Goal: Obtain resource: Download file/media

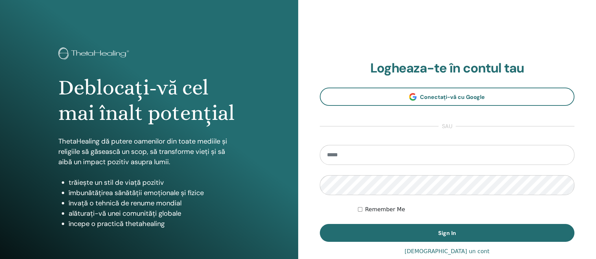
click at [378, 155] on input "email" at bounding box center [447, 155] width 255 height 20
type input "**********"
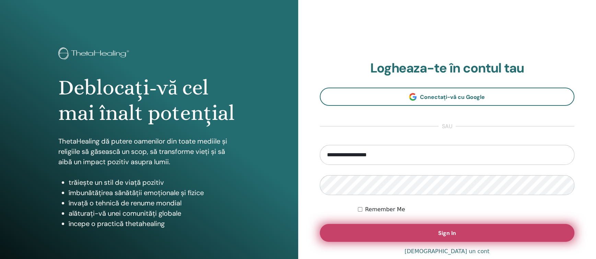
click at [444, 229] on span "Sign In" at bounding box center [448, 232] width 18 height 7
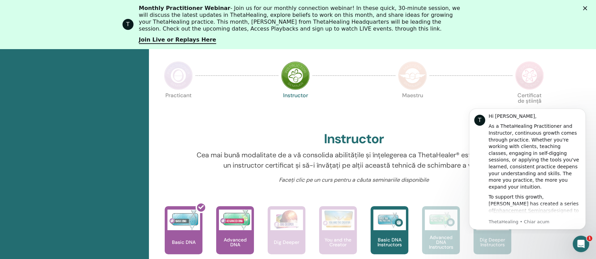
scroll to position [224, 0]
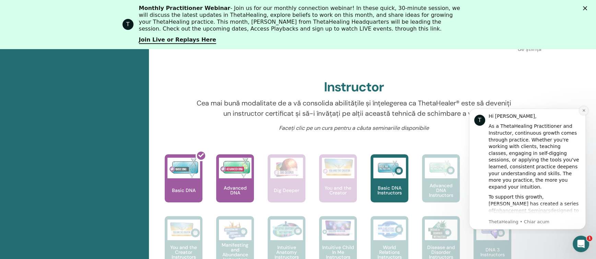
click at [583, 111] on icon "Dismiss notification" at bounding box center [584, 110] width 2 height 2
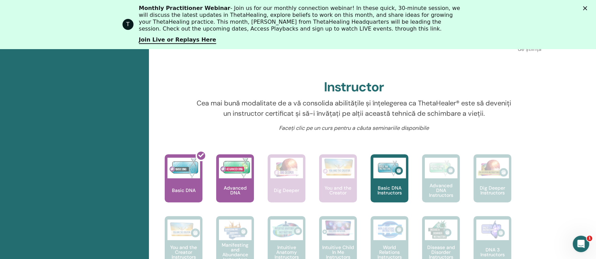
click at [588, 6] on polygon "Închidere" at bounding box center [585, 8] width 4 height 4
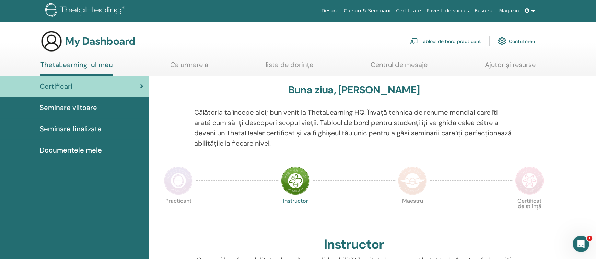
scroll to position [69, 0]
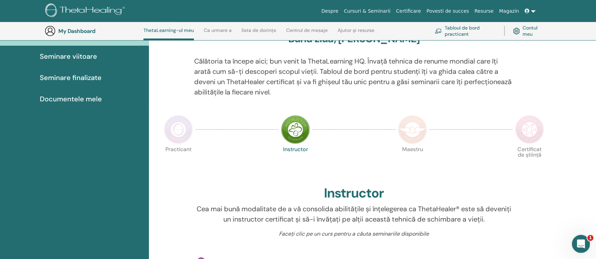
click at [580, 242] on icon "Deschidere messenger Intercom" at bounding box center [580, 242] width 5 height 5
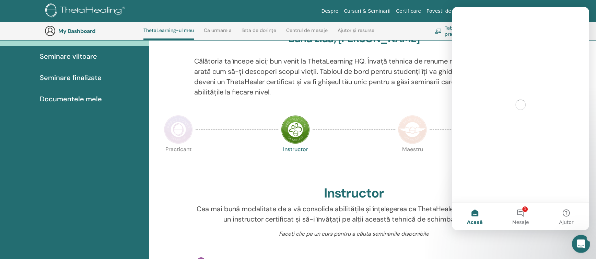
scroll to position [0, 0]
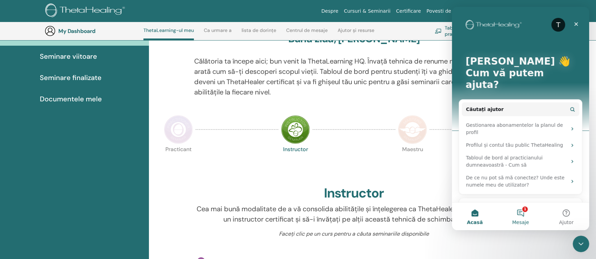
click at [521, 211] on button "1 Mesaje" at bounding box center [521, 216] width 46 height 27
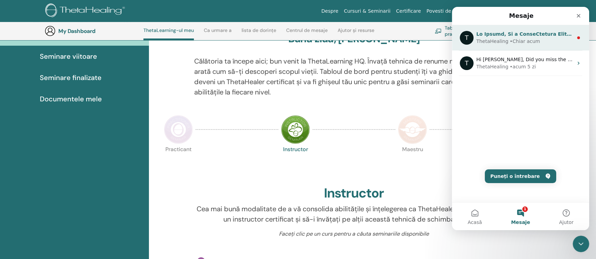
click at [535, 38] on div "ThetaHealing • Chiar acum" at bounding box center [525, 41] width 97 height 7
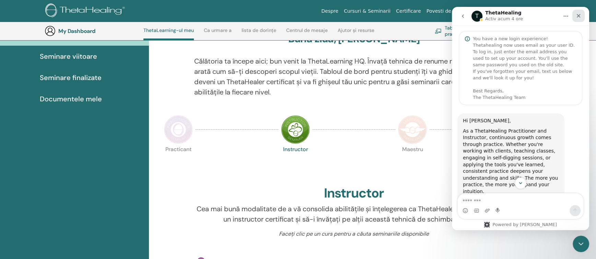
click at [580, 15] on icon "Închidere" at bounding box center [578, 15] width 5 height 5
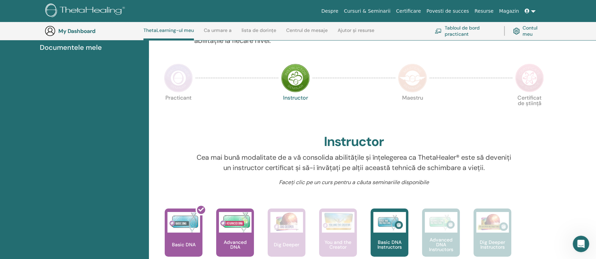
scroll to position [172, 0]
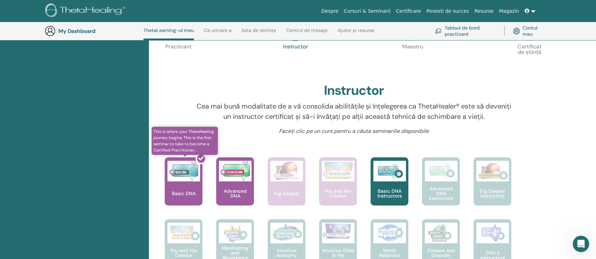
click at [181, 165] on div at bounding box center [188, 184] width 38 height 62
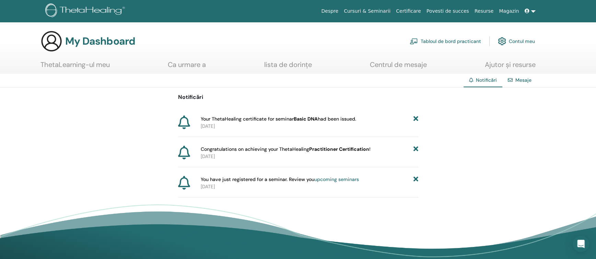
click at [240, 146] on span "Congratulations on achieving your ThetaHealing Practitioner Certification !" at bounding box center [286, 149] width 170 height 7
drag, startPoint x: 236, startPoint y: 118, endPoint x: 205, endPoint y: 121, distance: 31.1
click at [236, 118] on span "Your ThetaHealing certificate for seminar Basic DNA had been issued." at bounding box center [279, 118] width 156 height 7
click at [181, 121] on icon at bounding box center [184, 122] width 12 height 14
click at [181, 149] on icon at bounding box center [184, 153] width 12 height 14
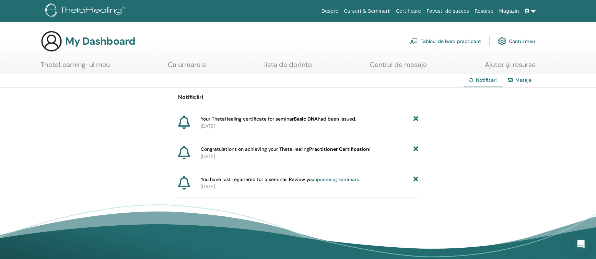
drag, startPoint x: 184, startPoint y: 179, endPoint x: 288, endPoint y: 159, distance: 106.3
click at [184, 179] on icon at bounding box center [184, 183] width 12 height 14
click at [527, 80] on link "Mesaje" at bounding box center [524, 80] width 16 height 6
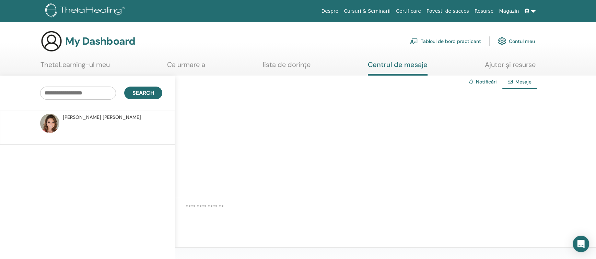
click at [90, 65] on link "ThetaLearning-ul meu" at bounding box center [75, 66] width 69 height 13
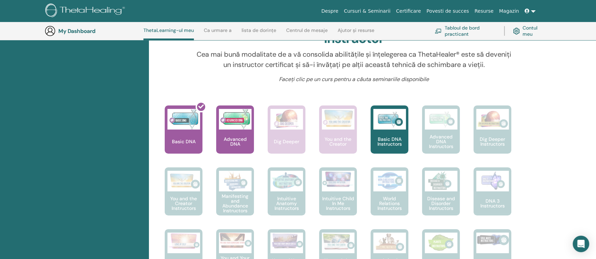
scroll to position [275, 0]
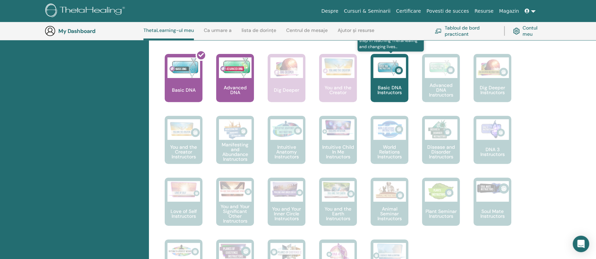
click at [385, 72] on img at bounding box center [390, 67] width 33 height 21
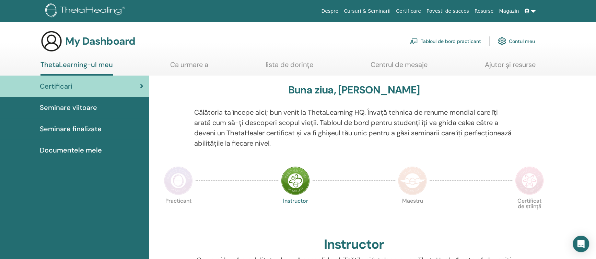
click at [300, 183] on img at bounding box center [295, 180] width 29 height 29
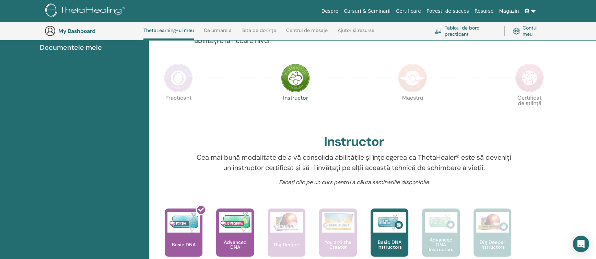
click at [417, 79] on img at bounding box center [412, 78] width 29 height 29
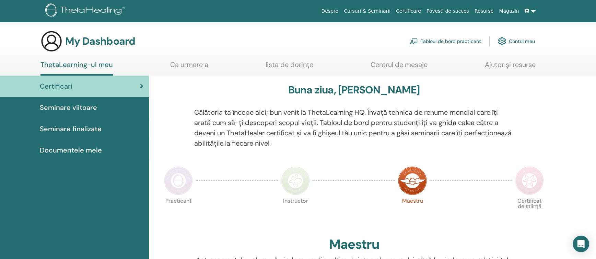
click at [302, 183] on img at bounding box center [295, 180] width 29 height 29
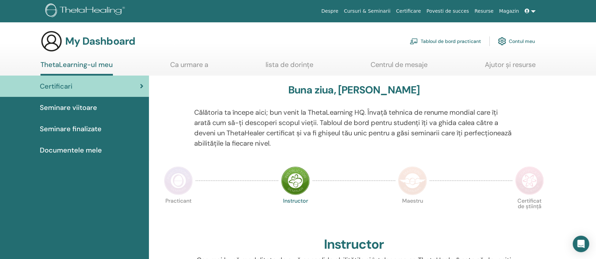
click at [85, 149] on span "Documentele mele" at bounding box center [71, 150] width 62 height 10
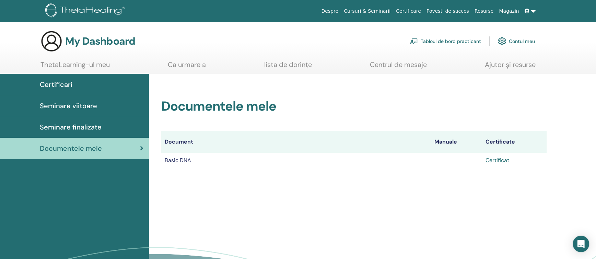
click at [503, 160] on link "Certificat" at bounding box center [498, 160] width 24 height 7
click at [52, 85] on span "Certificari" at bounding box center [56, 84] width 33 height 10
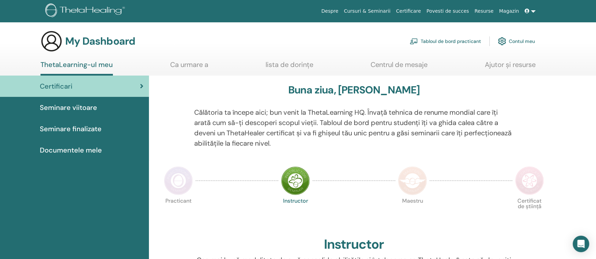
click at [91, 11] on img at bounding box center [86, 10] width 82 height 15
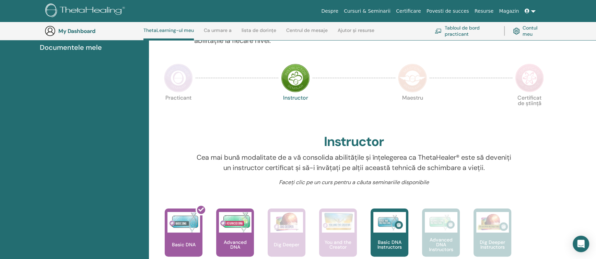
scroll to position [224, 0]
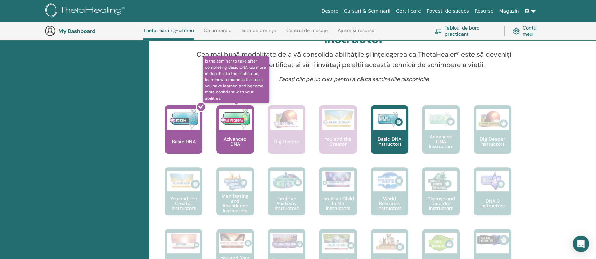
click at [240, 142] on p "Advanced DNA" at bounding box center [235, 142] width 38 height 10
